Goal: Information Seeking & Learning: Learn about a topic

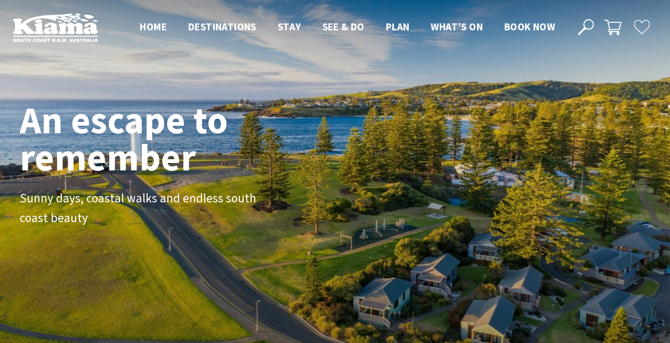
scroll to position [177, 678]
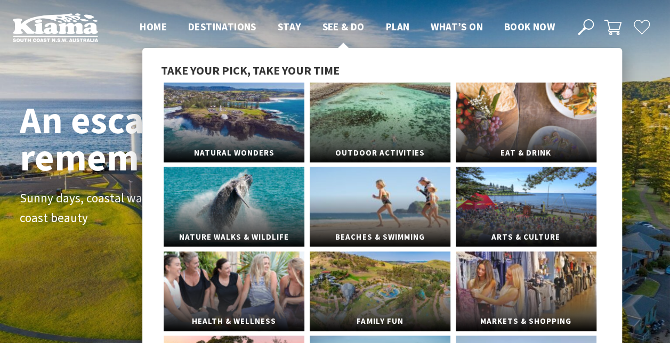
click at [330, 27] on span "See & Do" at bounding box center [343, 26] width 42 height 13
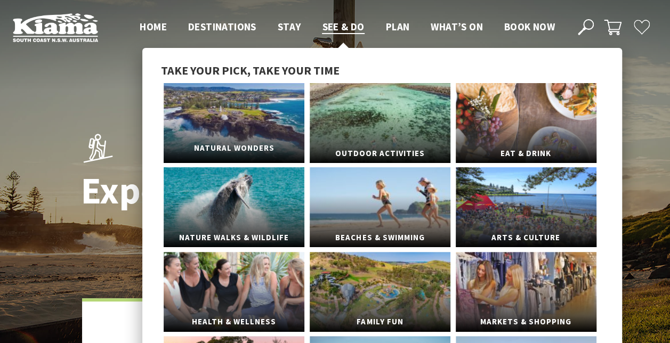
click at [229, 133] on link "Natural Wonders" at bounding box center [234, 123] width 141 height 80
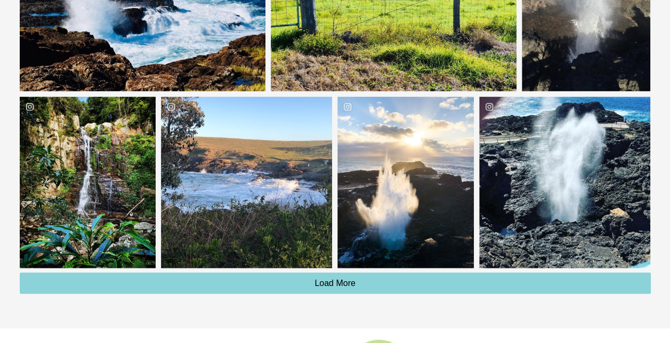
scroll to position [3006, 0]
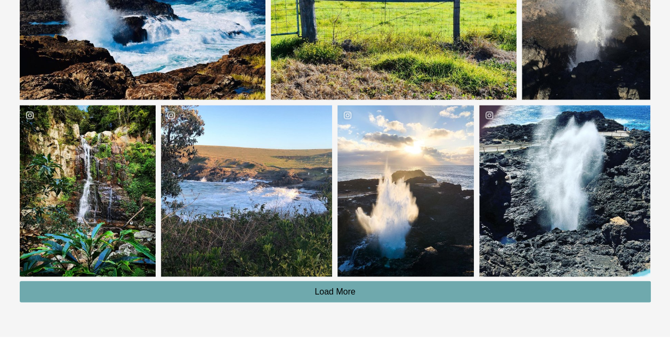
click at [362, 295] on button "Load More" at bounding box center [335, 291] width 631 height 21
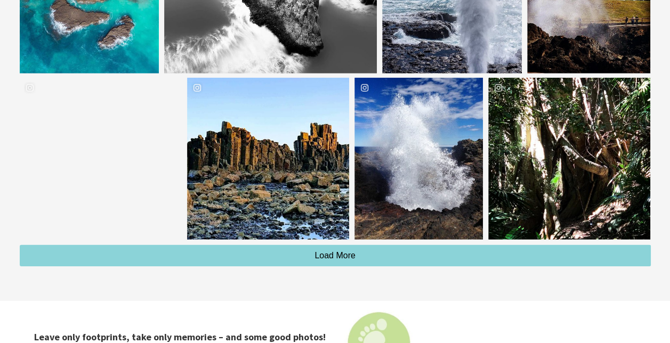
scroll to position [3530, 0]
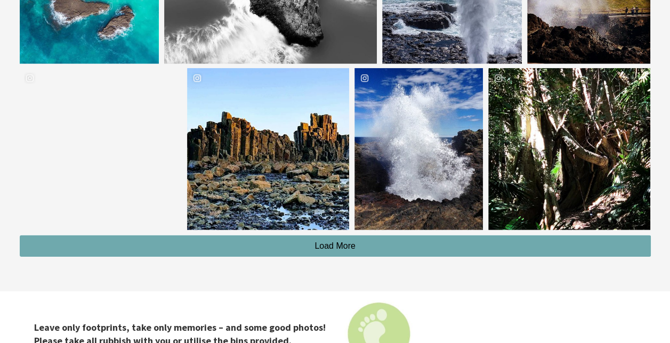
click at [395, 245] on button "Load More" at bounding box center [335, 246] width 631 height 21
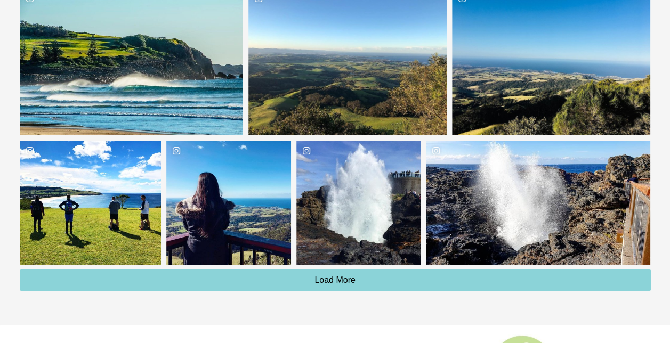
scroll to position [3919, 0]
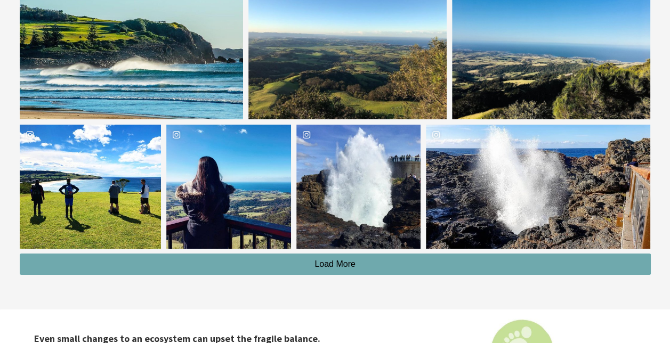
click at [229, 263] on button "Load More" at bounding box center [335, 264] width 631 height 21
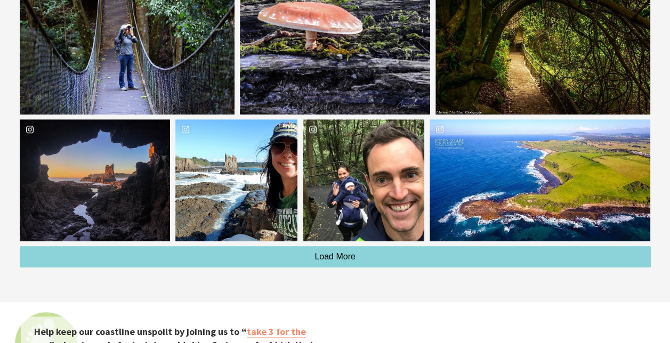
scroll to position [4351, 0]
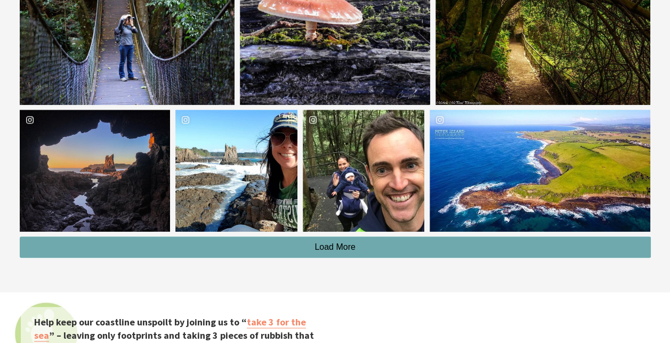
click at [433, 240] on button "Load More" at bounding box center [335, 247] width 631 height 21
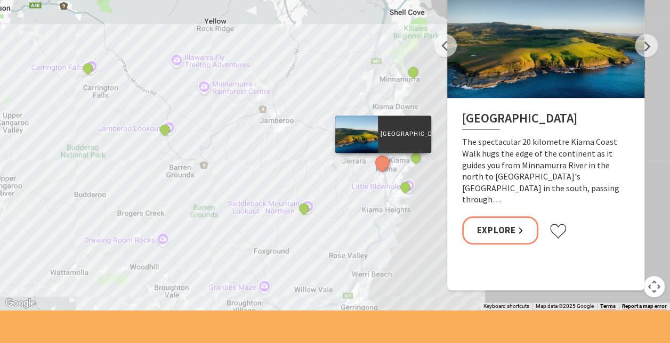
scroll to position [2179, 0]
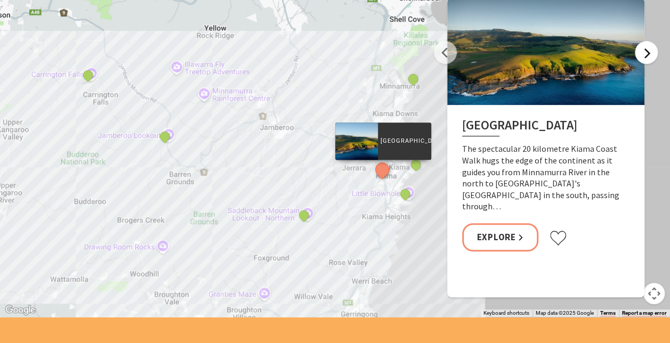
click at [641, 53] on button "Next" at bounding box center [646, 52] width 23 height 23
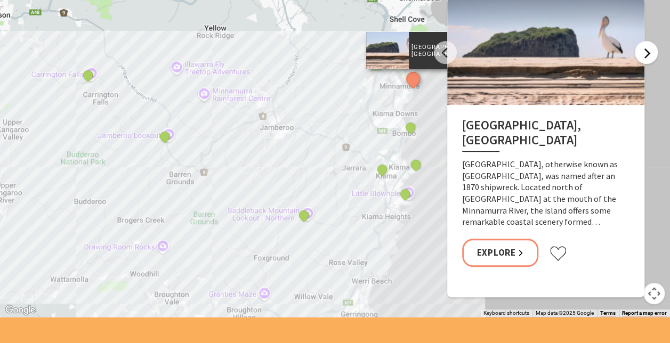
click at [641, 53] on button "Next" at bounding box center [646, 52] width 23 height 23
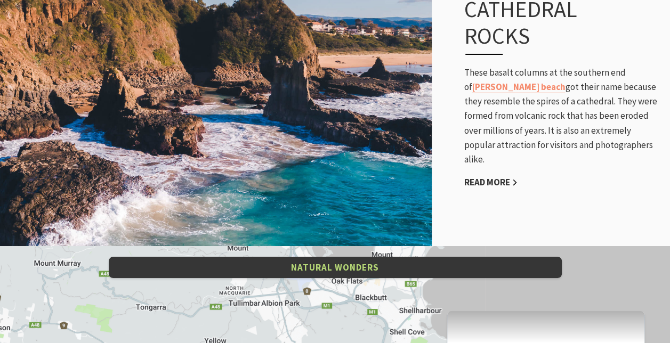
scroll to position [1816, 0]
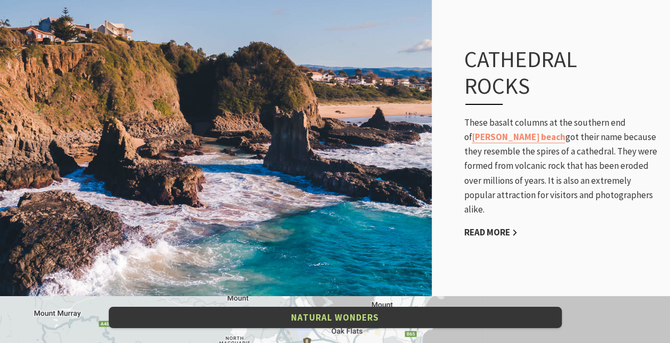
click at [473, 264] on div "Cathedral rocks These basalt columns at the southern end of Jones beach got the…" at bounding box center [335, 143] width 670 height 307
